Goal: Navigation & Orientation: Go to known website

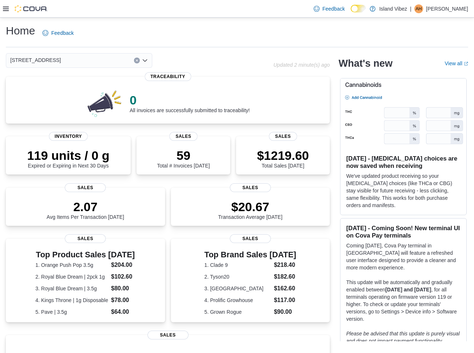
click at [443, 0] on div "Feedback Dark Mode Island Vibez | AH Alexis Henderson" at bounding box center [389, 8] width 163 height 17
